Goal: Information Seeking & Learning: Learn about a topic

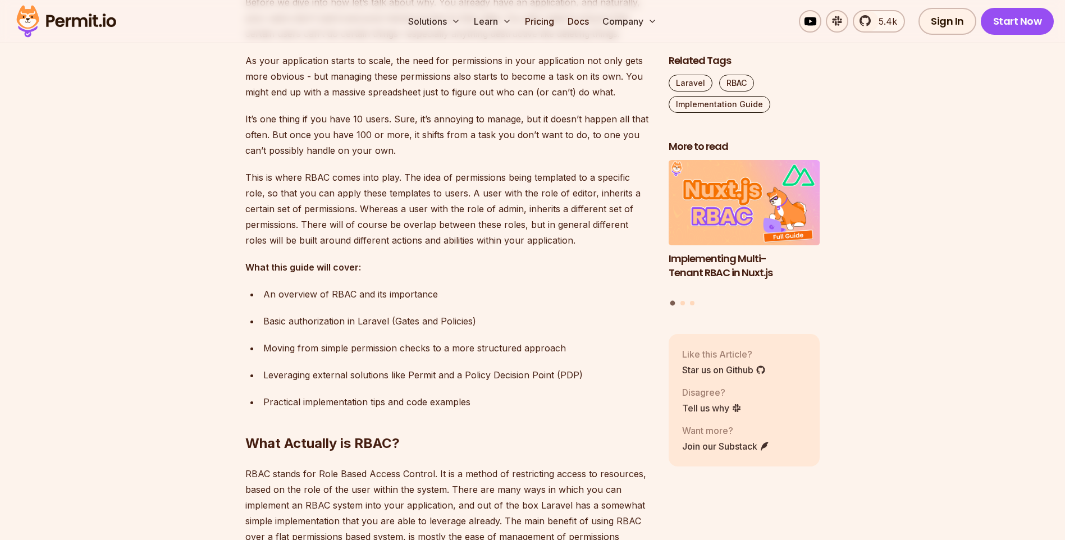
click at [345, 195] on p "This is where RBAC comes into play. The idea of permissions being templated to …" at bounding box center [447, 209] width 405 height 79
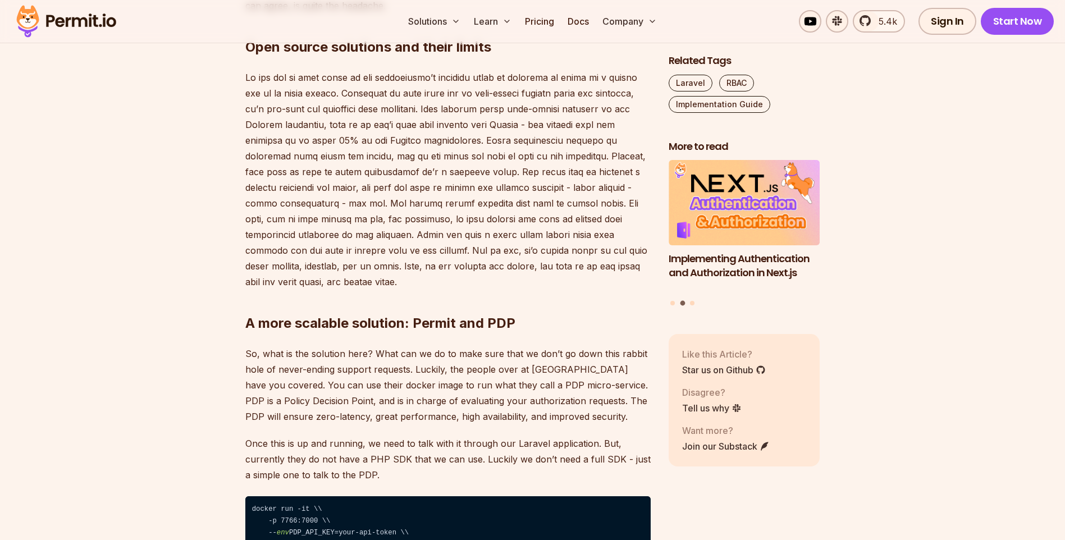
scroll to position [2526, 0]
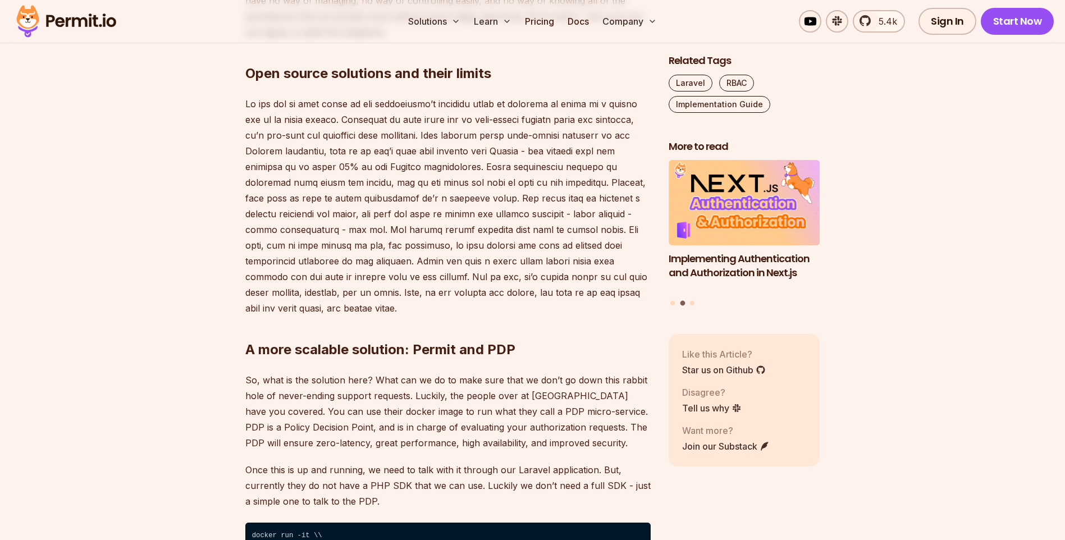
click at [473, 158] on p at bounding box center [447, 206] width 405 height 220
copy p "Spatie"
drag, startPoint x: 303, startPoint y: 168, endPoint x: 441, endPoint y: 157, distance: 138.5
click at [441, 157] on p at bounding box center [447, 206] width 405 height 220
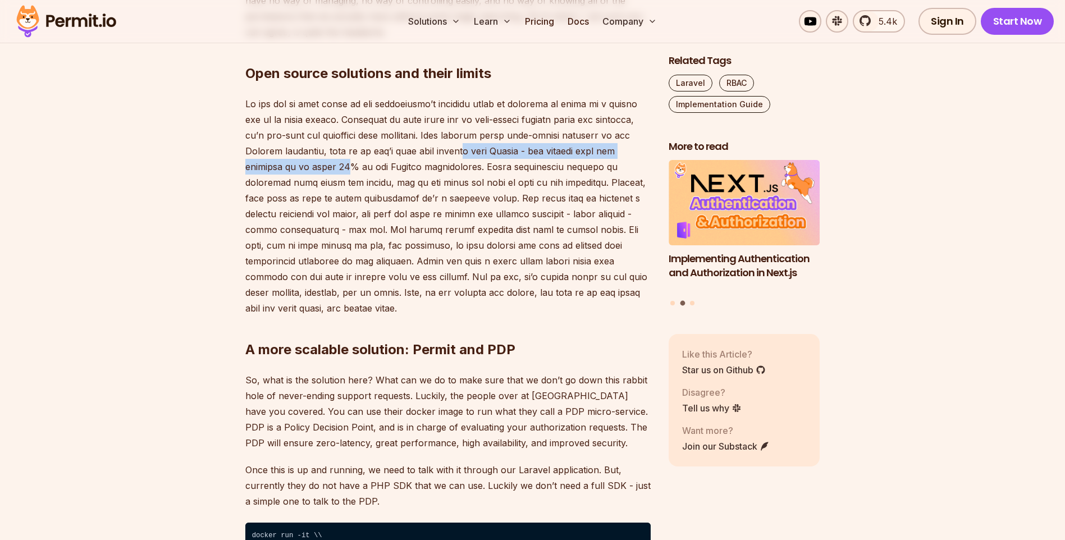
drag, startPoint x: 441, startPoint y: 157, endPoint x: 454, endPoint y: 156, distance: 12.4
click at [454, 156] on p at bounding box center [447, 206] width 405 height 220
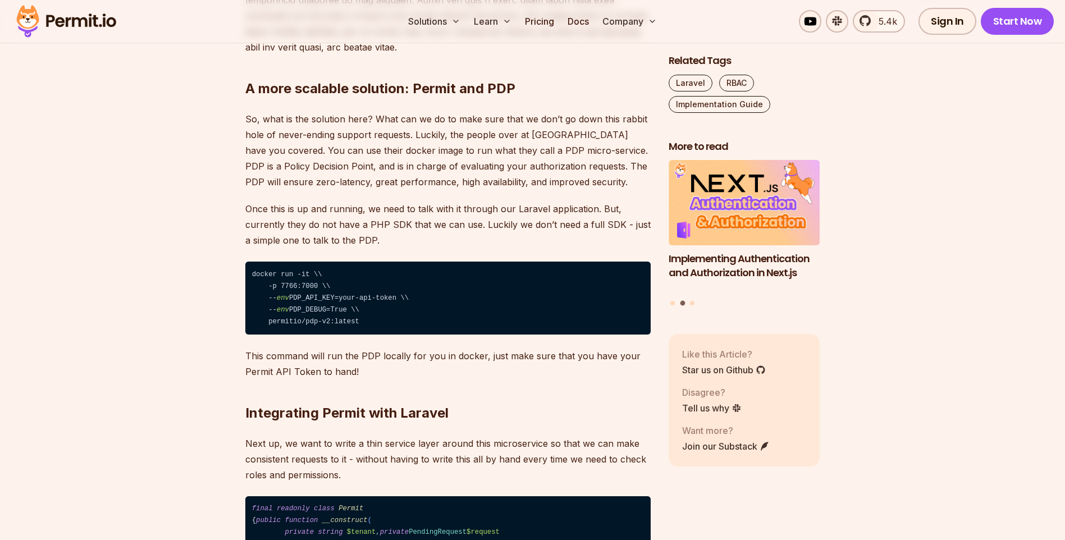
scroll to position [2806, 0]
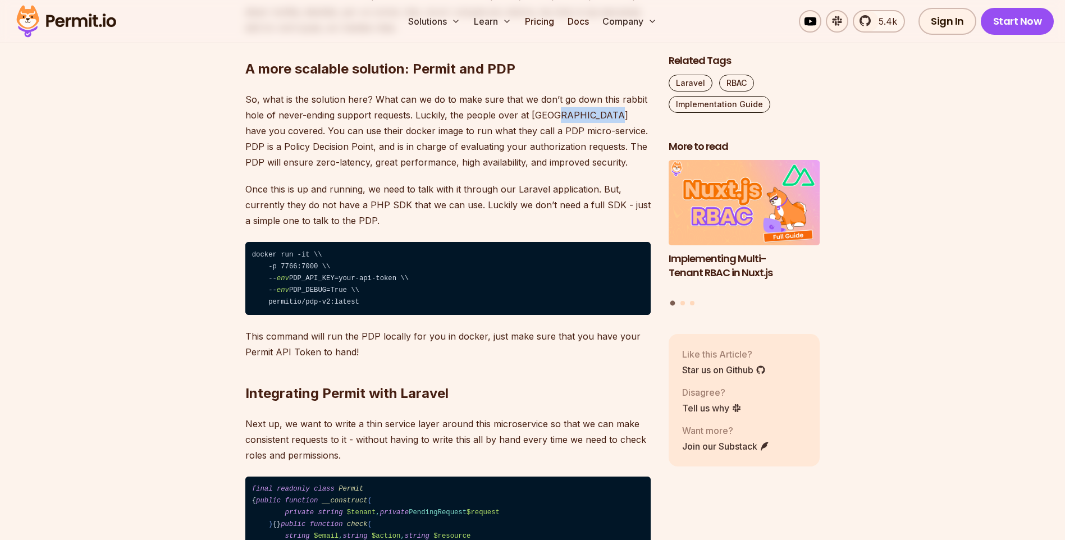
drag, startPoint x: 553, startPoint y: 125, endPoint x: 599, endPoint y: 116, distance: 47.0
click at [599, 116] on p "So, what is the solution here? What can we do to make sure that we don’t go dow…" at bounding box center [447, 130] width 405 height 79
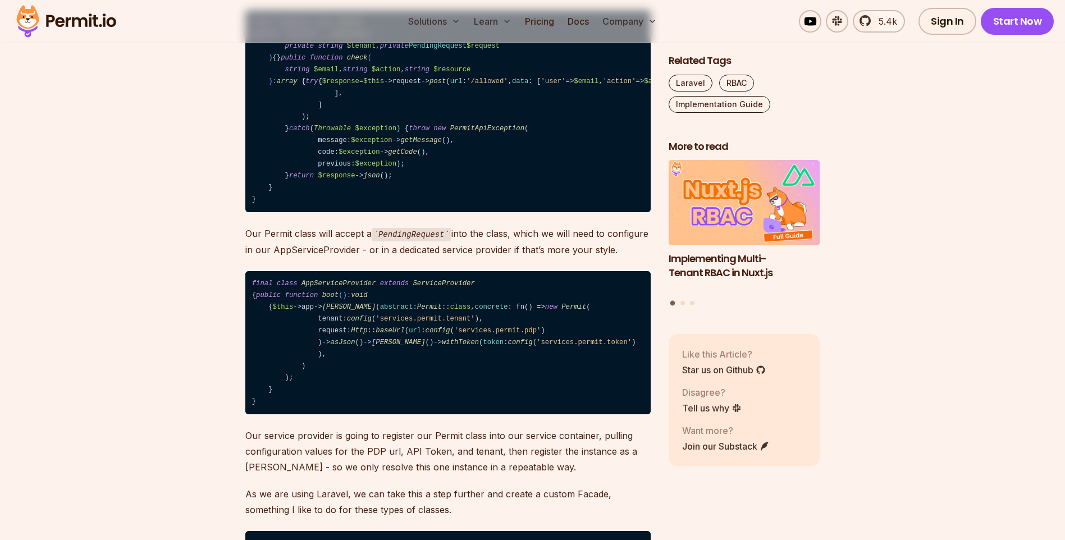
scroll to position [3255, 0]
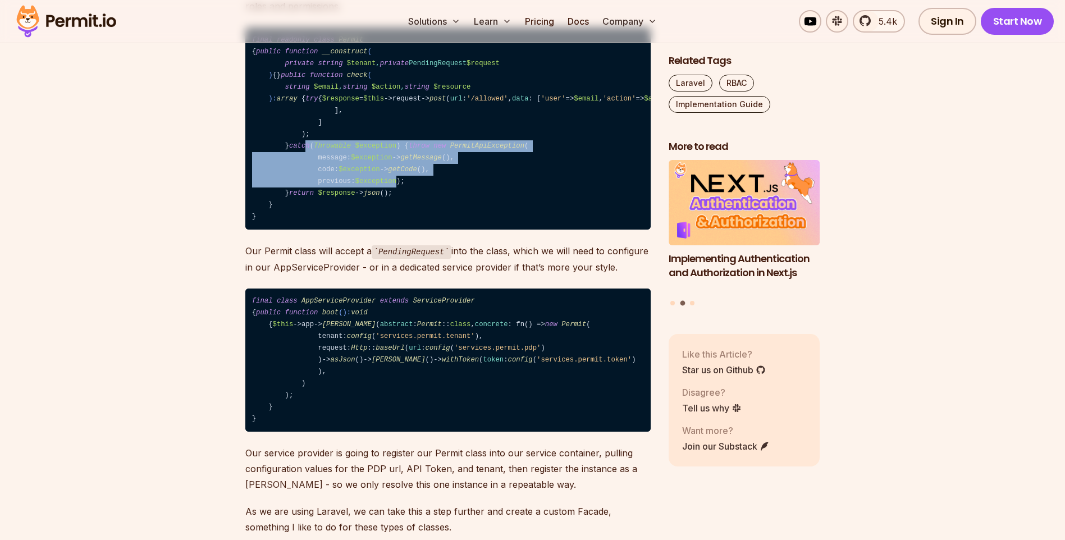
drag, startPoint x: 379, startPoint y: 376, endPoint x: 306, endPoint y: 341, distance: 81.3
click at [306, 230] on code "final readonly class Permit { public function __construct ( private string $ten…" at bounding box center [447, 129] width 405 height 203
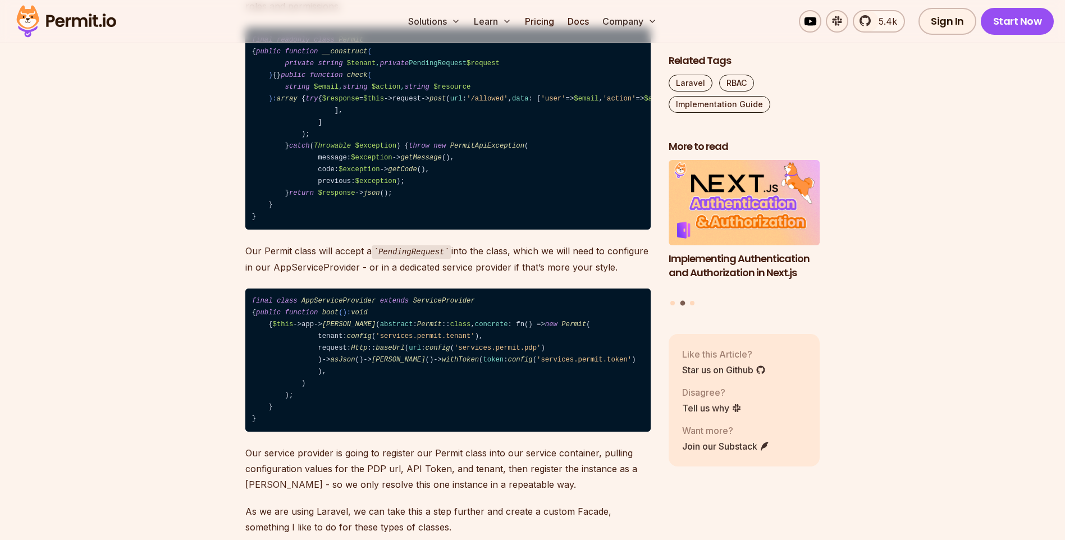
drag, startPoint x: 306, startPoint y: 341, endPoint x: 361, endPoint y: 404, distance: 83.1
click at [361, 230] on code "final readonly class Permit { public function __construct ( private string $ten…" at bounding box center [447, 129] width 405 height 203
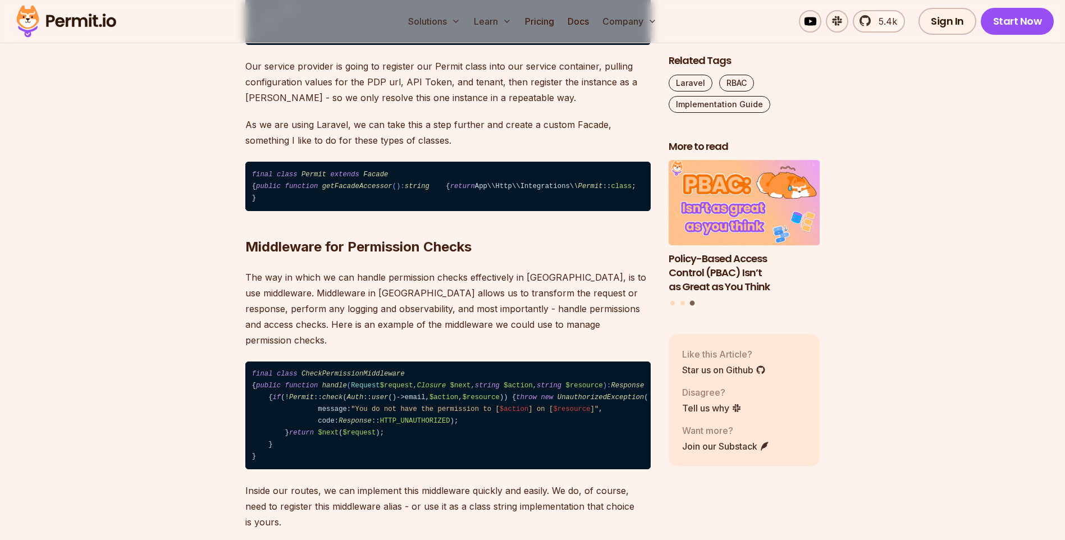
scroll to position [3648, 0]
